Goal: Task Accomplishment & Management: Use online tool/utility

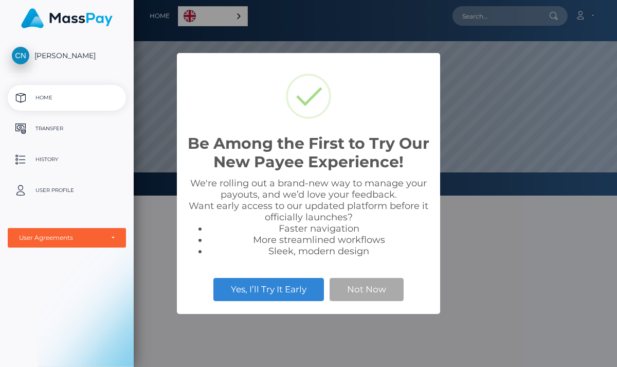
scroll to position [195, 484]
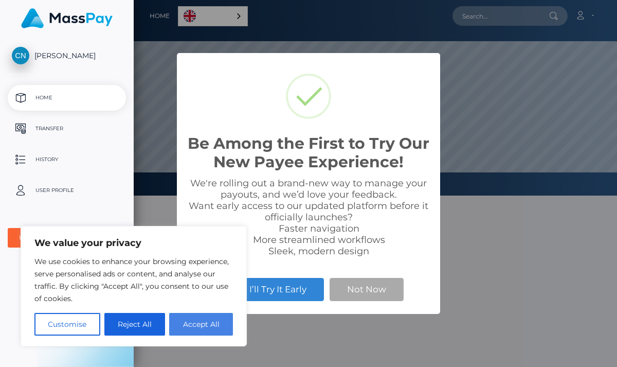
click at [210, 328] on button "Accept All" at bounding box center [201, 324] width 64 height 23
checkbox input "true"
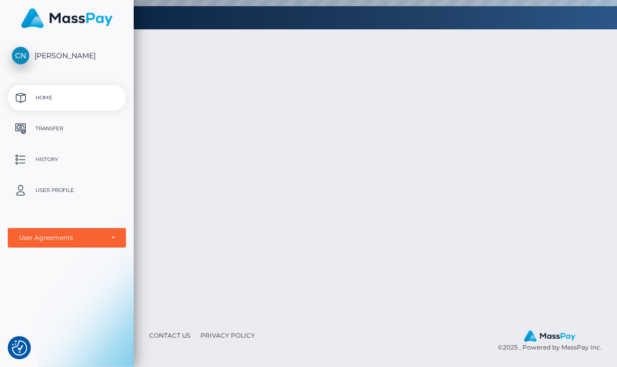
scroll to position [0, 0]
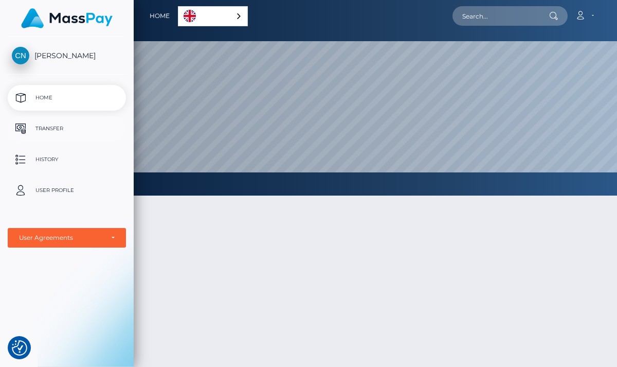
click at [66, 127] on p "Transfer" at bounding box center [67, 128] width 110 height 15
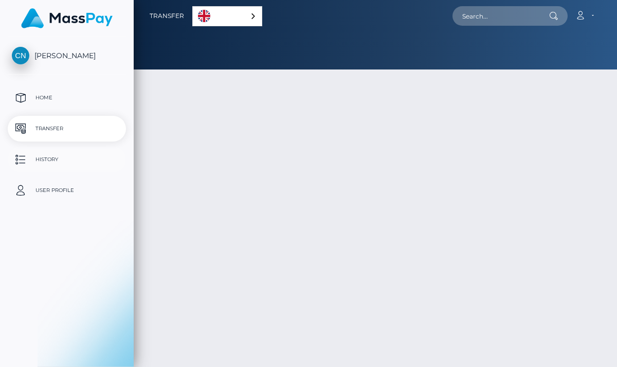
select select
